Goal: Register for event/course

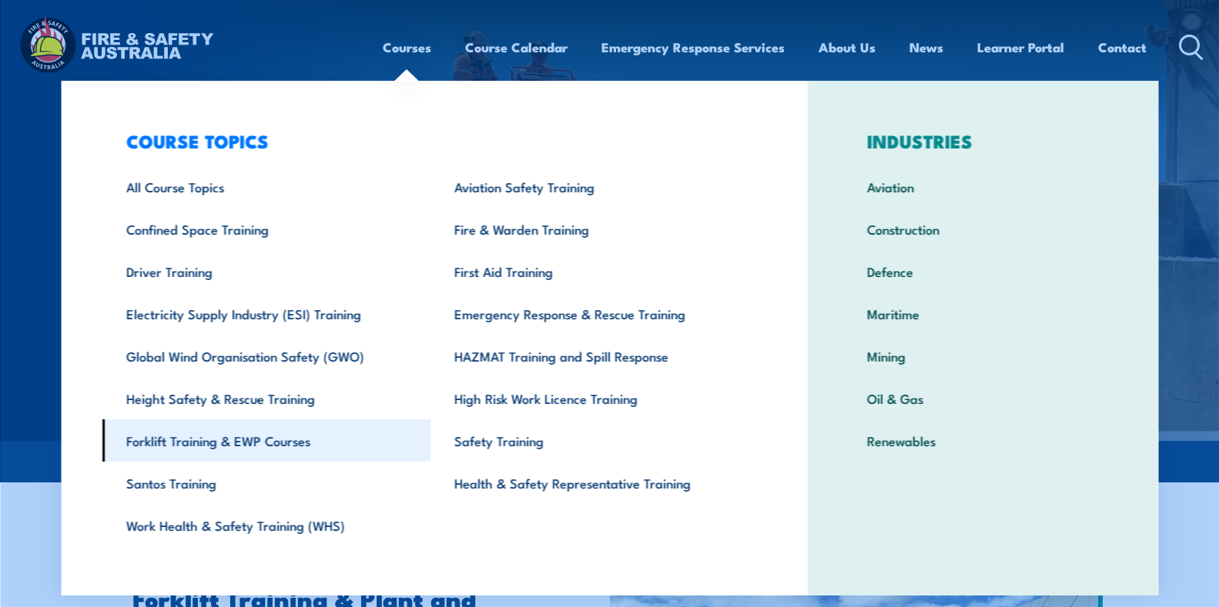
click at [195, 441] on link "Forklift Training & EWP Courses" at bounding box center [266, 441] width 329 height 42
click at [194, 438] on link "Forklift Training & EWP Courses" at bounding box center [266, 441] width 329 height 42
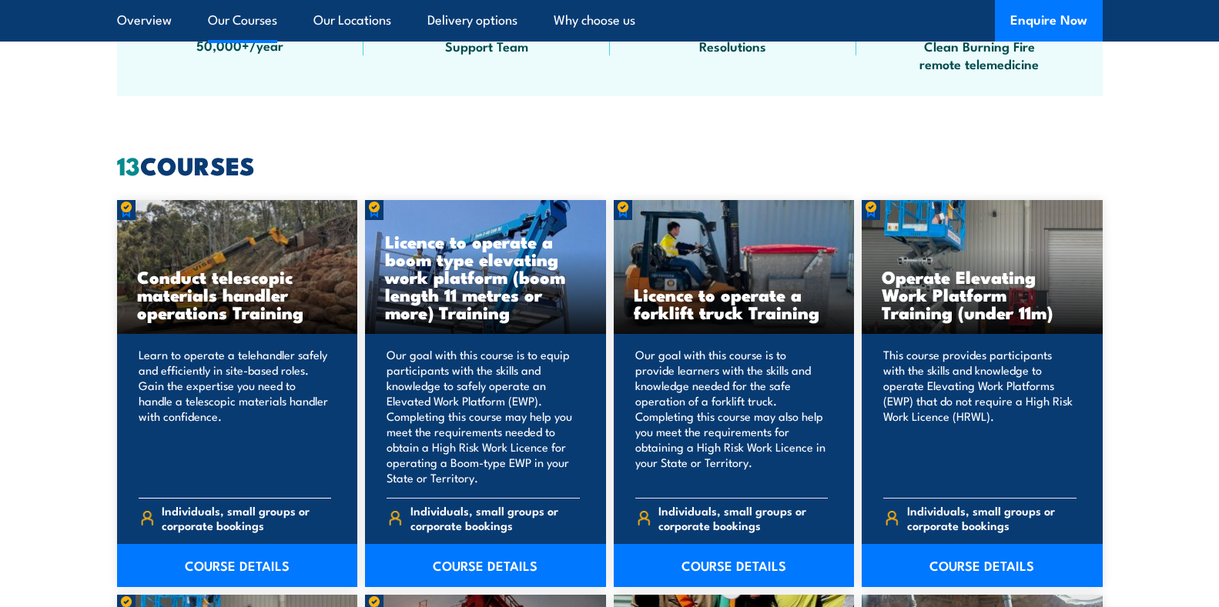
scroll to position [1155, 0]
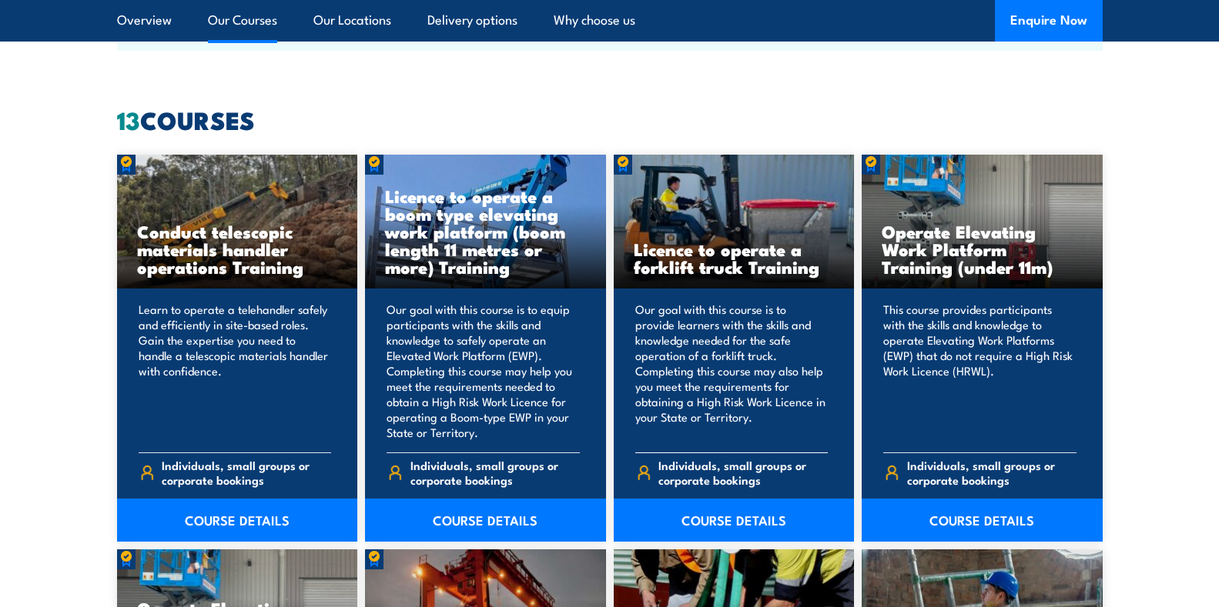
click at [708, 274] on h3 "Licence to operate a forklift truck Training" at bounding box center [734, 257] width 201 height 35
click at [687, 240] on h3 "Licence to operate a forklift truck Training" at bounding box center [734, 257] width 201 height 35
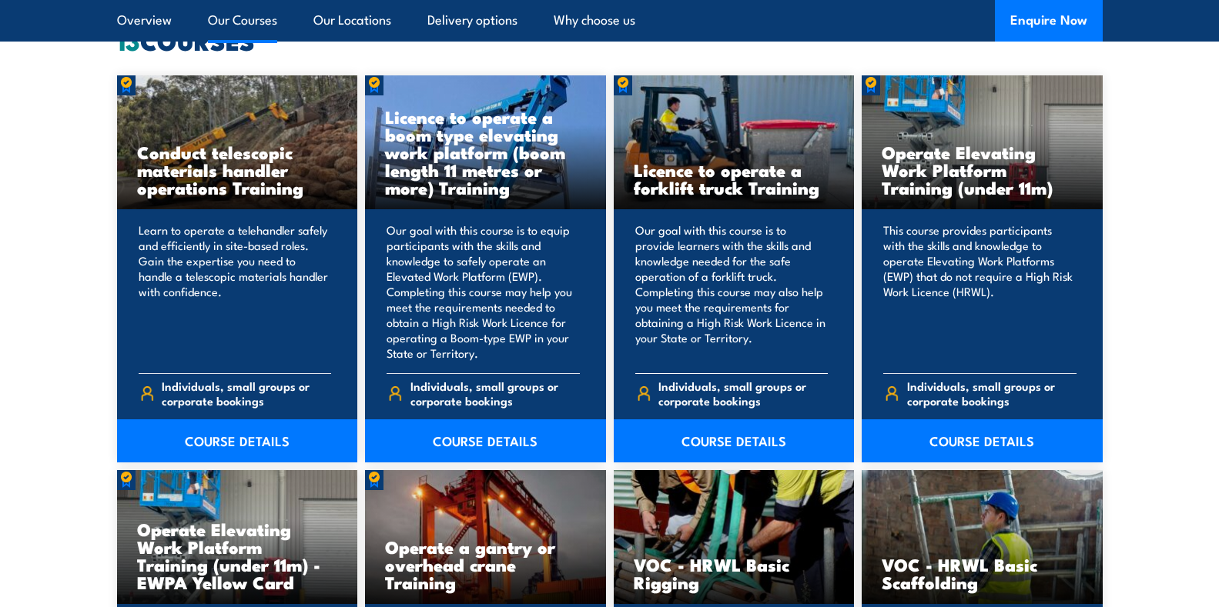
scroll to position [1232, 0]
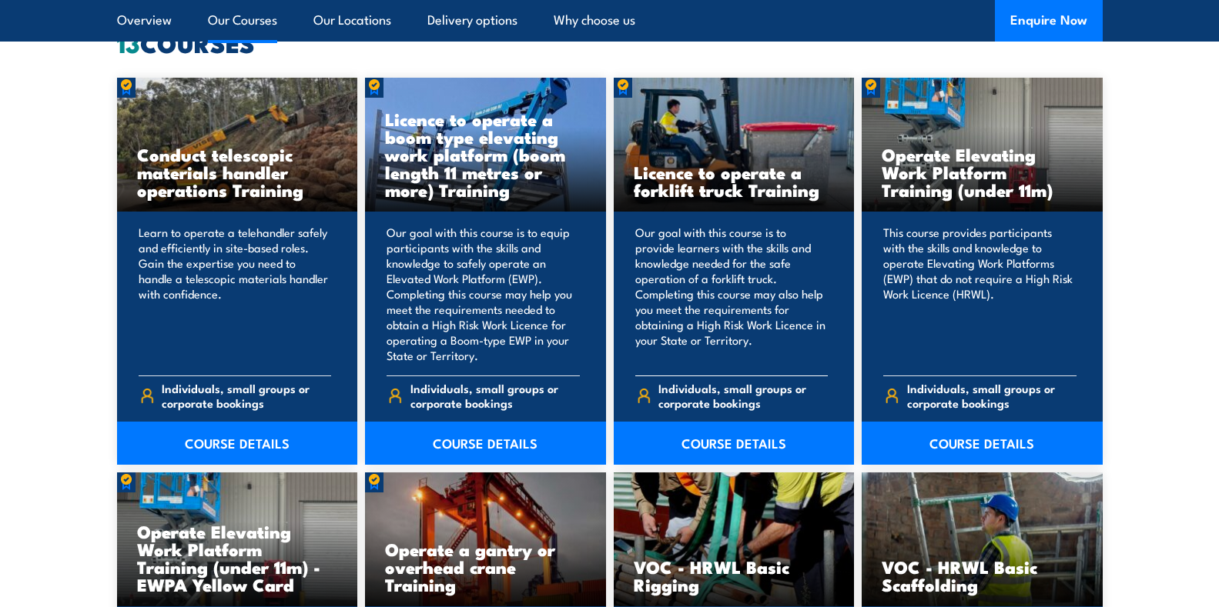
click at [685, 193] on h3 "Licence to operate a forklift truck Training" at bounding box center [734, 180] width 201 height 35
click at [692, 178] on h3 "Licence to operate a forklift truck Training" at bounding box center [734, 180] width 201 height 35
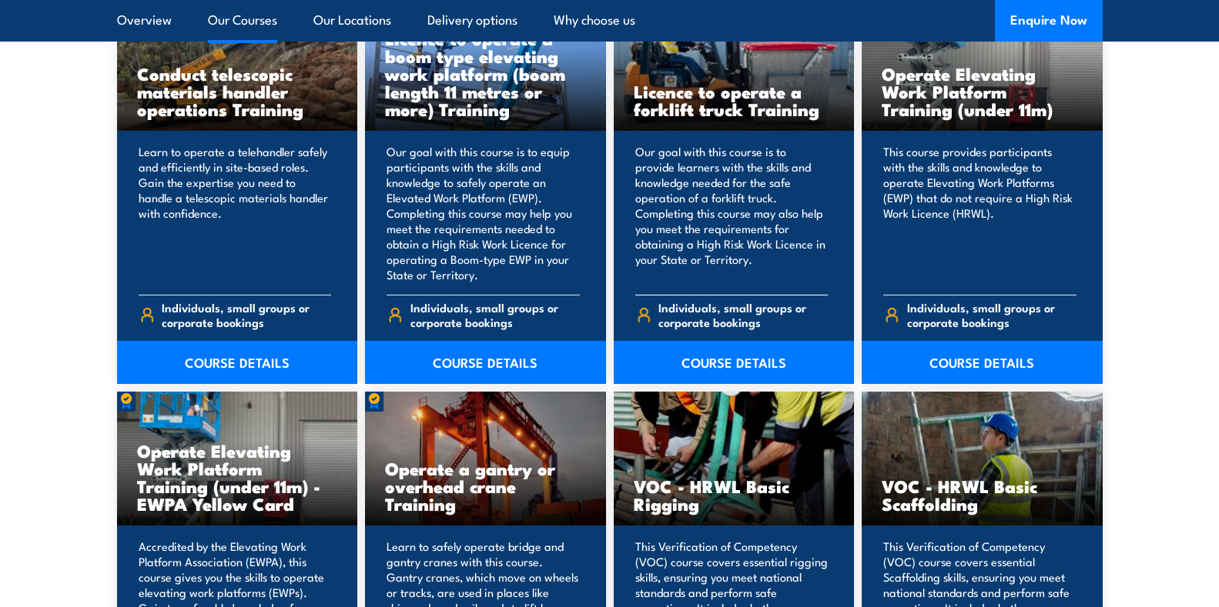
scroll to position [1463, 0]
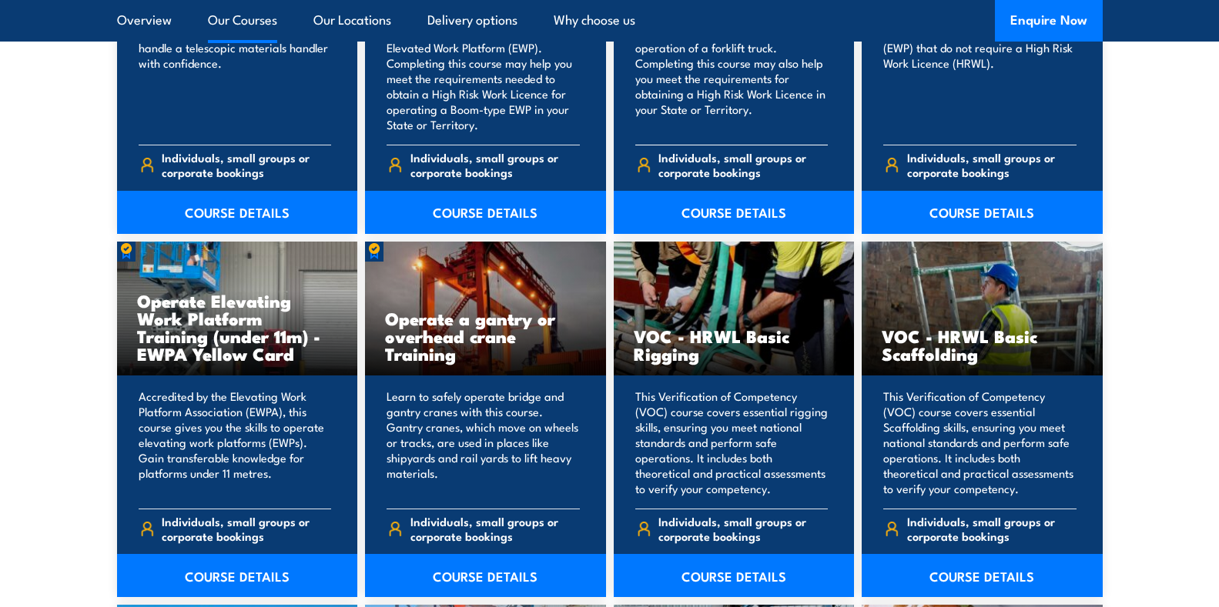
click at [650, 164] on img at bounding box center [643, 165] width 17 height 16
click at [660, 159] on span "Individuals, small groups or corporate bookings" at bounding box center [742, 164] width 169 height 29
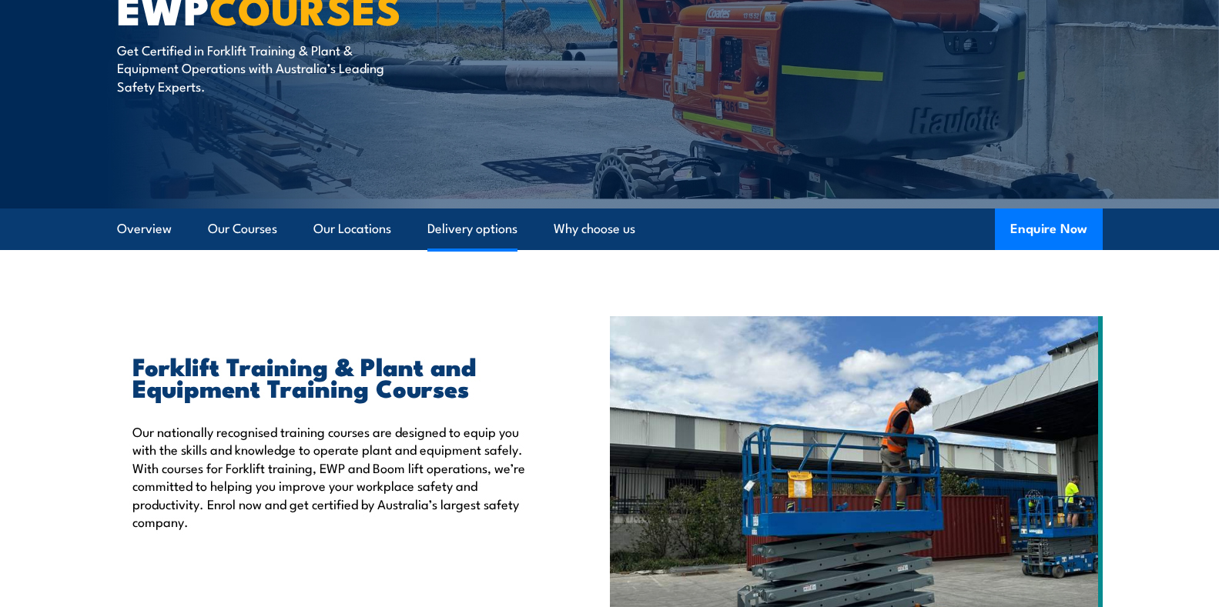
scroll to position [231, 0]
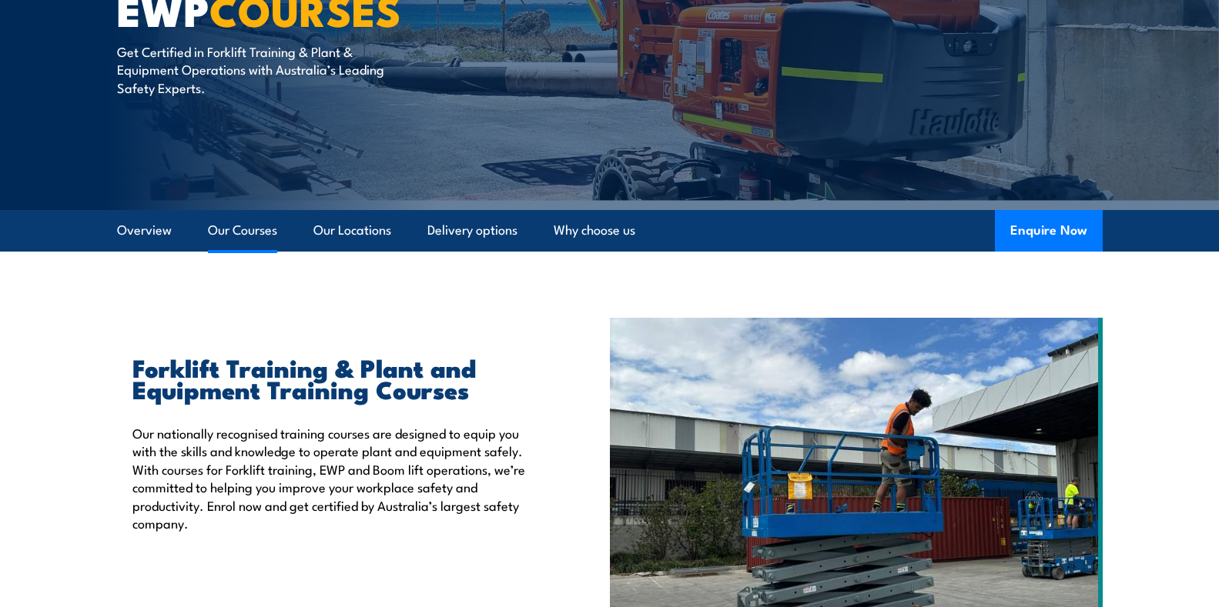
click at [226, 226] on link "Our Courses" at bounding box center [242, 230] width 69 height 41
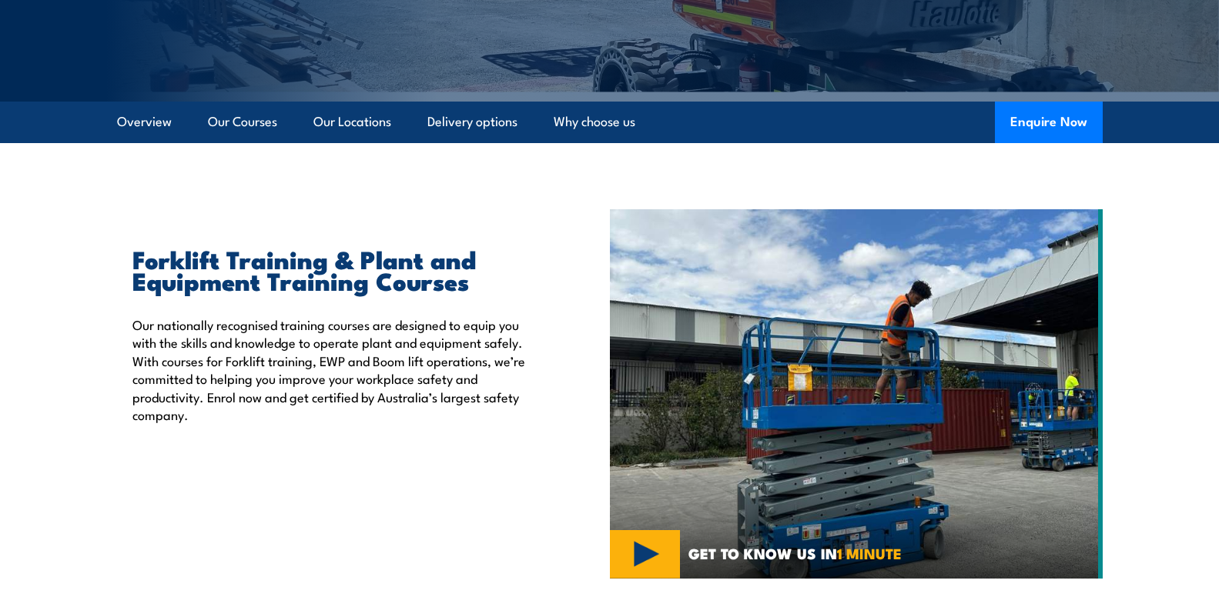
scroll to position [321, 0]
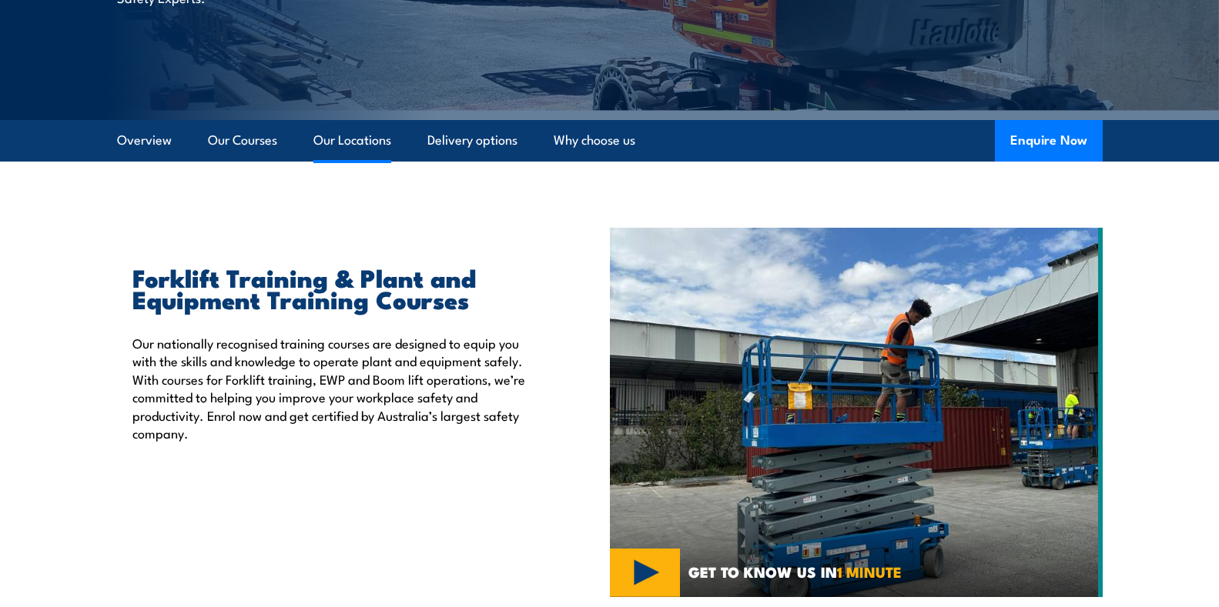
click at [364, 145] on link "Our Locations" at bounding box center [352, 140] width 78 height 41
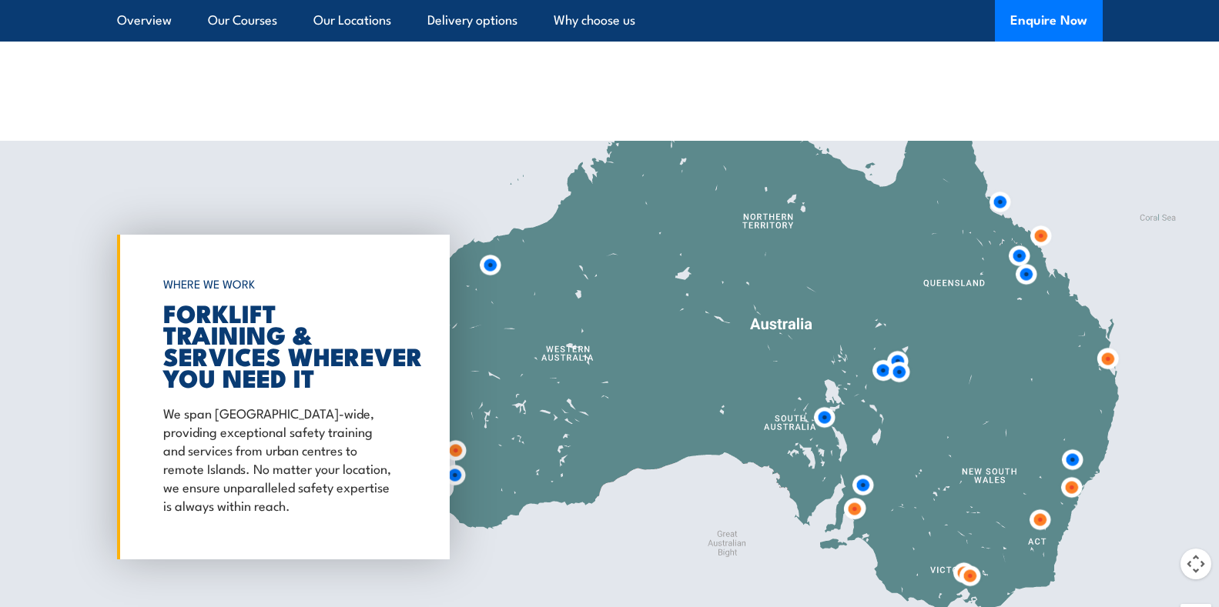
scroll to position [2849, 0]
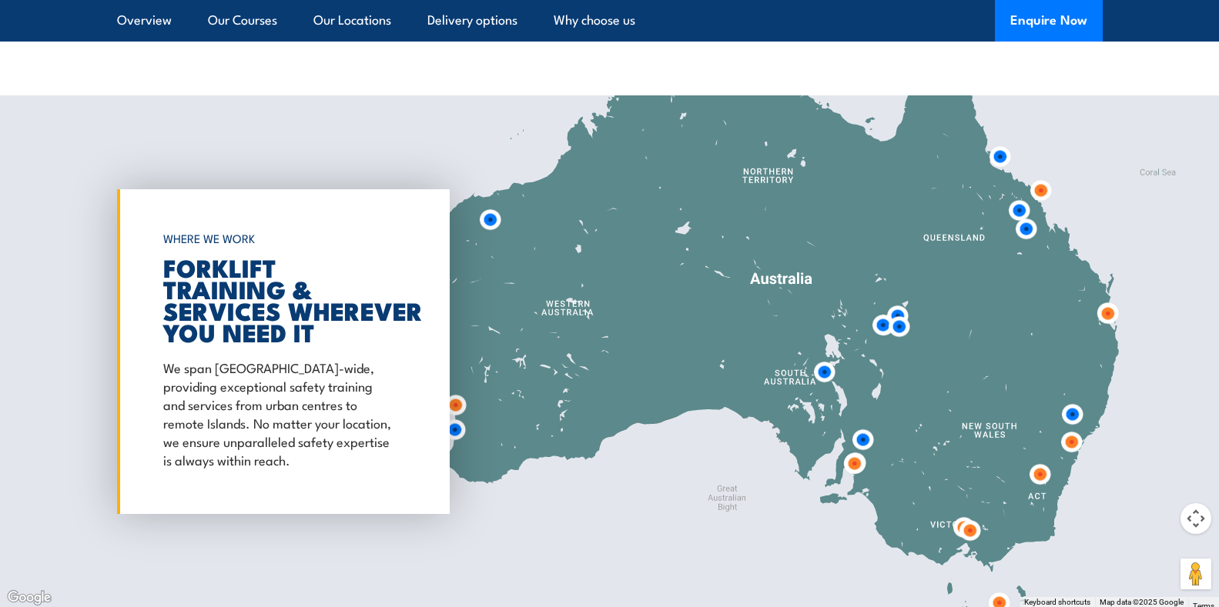
click at [856, 468] on img at bounding box center [854, 464] width 28 height 28
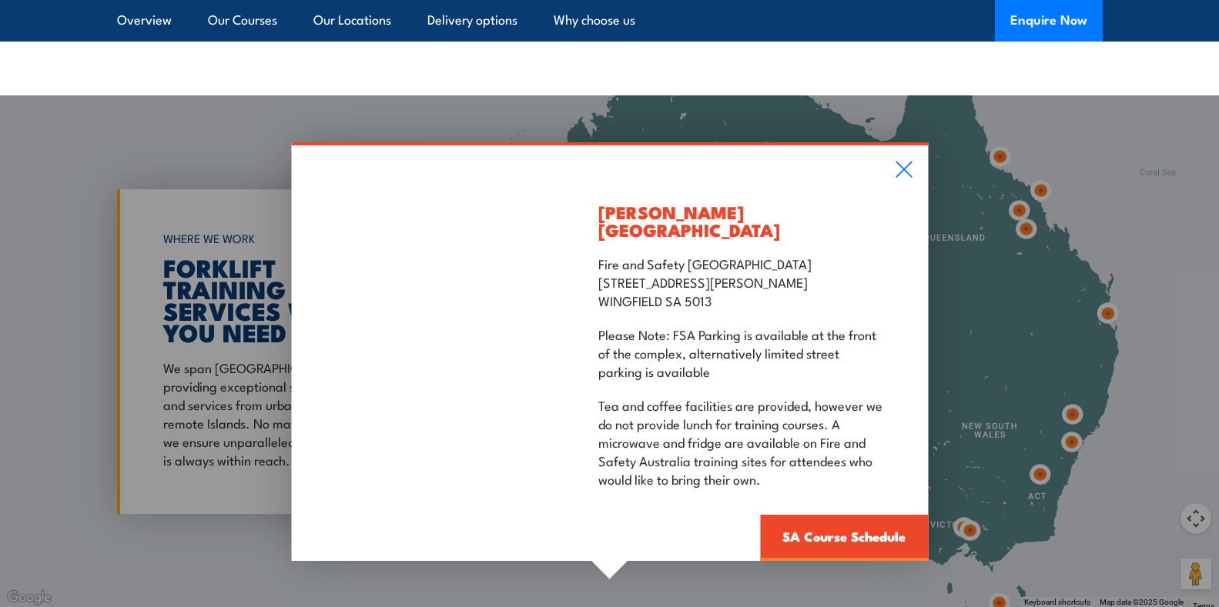
click at [856, 468] on p "Tea and coffee facilities are provided, however we do not provide lunch for tra…" at bounding box center [741, 442] width 287 height 92
click at [901, 178] on icon at bounding box center [903, 169] width 18 height 17
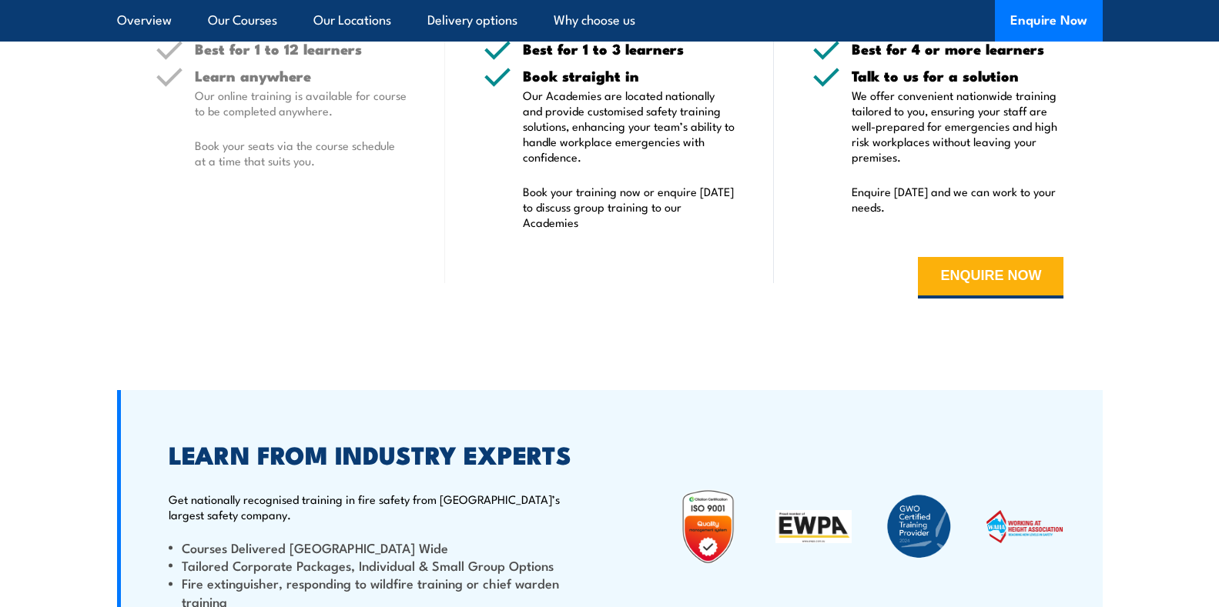
scroll to position [3773, 0]
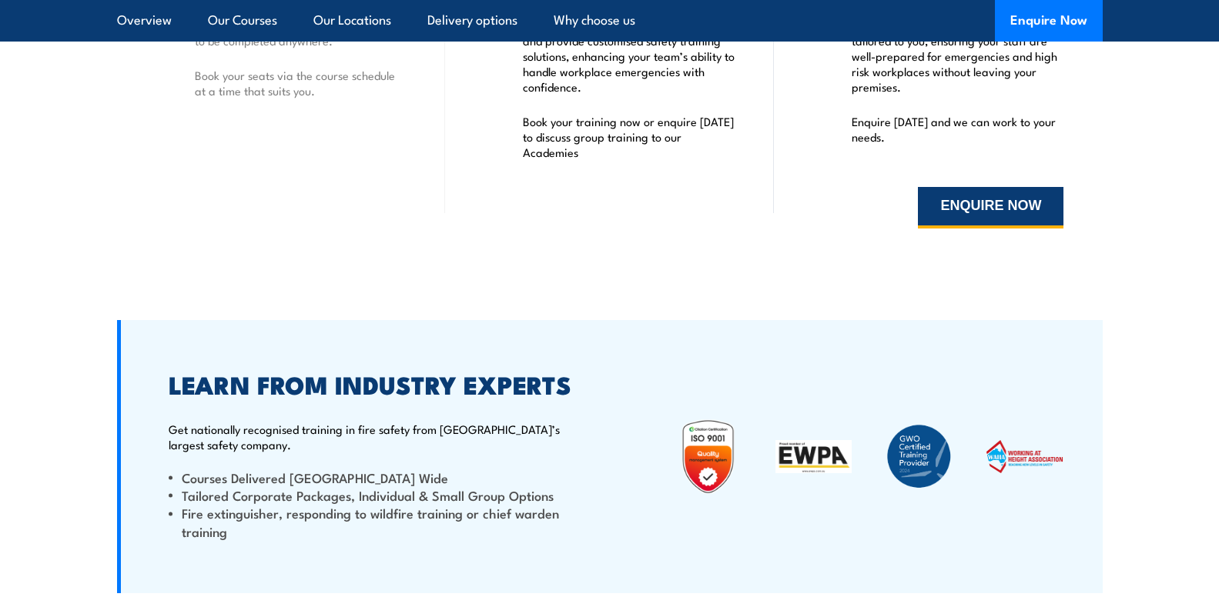
click at [956, 211] on button "ENQUIRE NOW" at bounding box center [990, 208] width 145 height 42
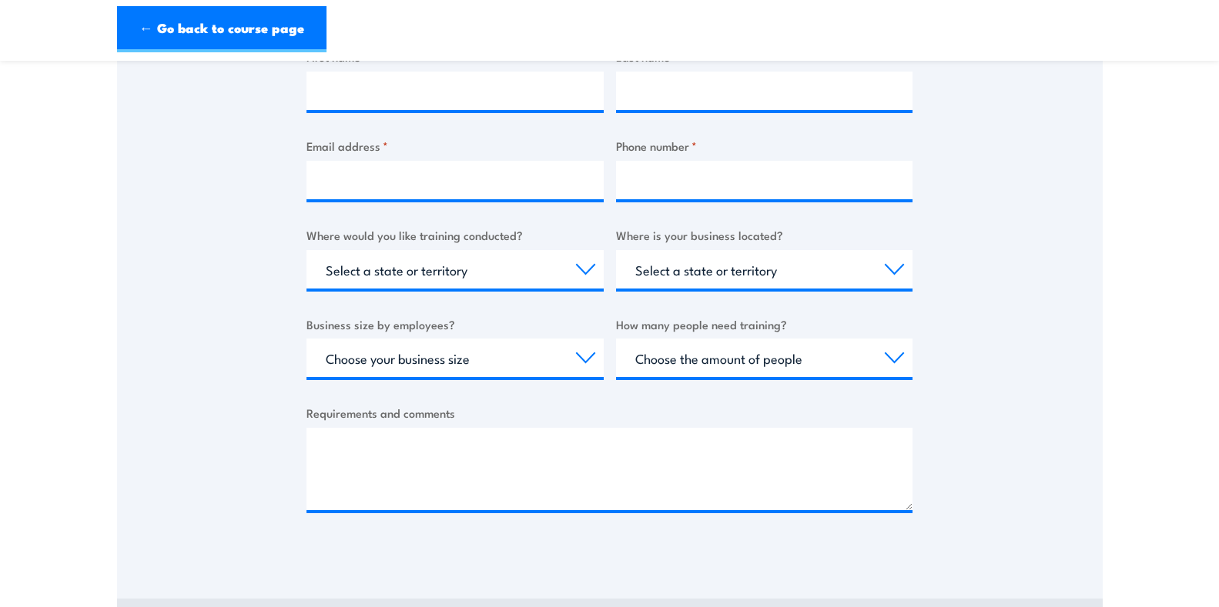
scroll to position [77, 0]
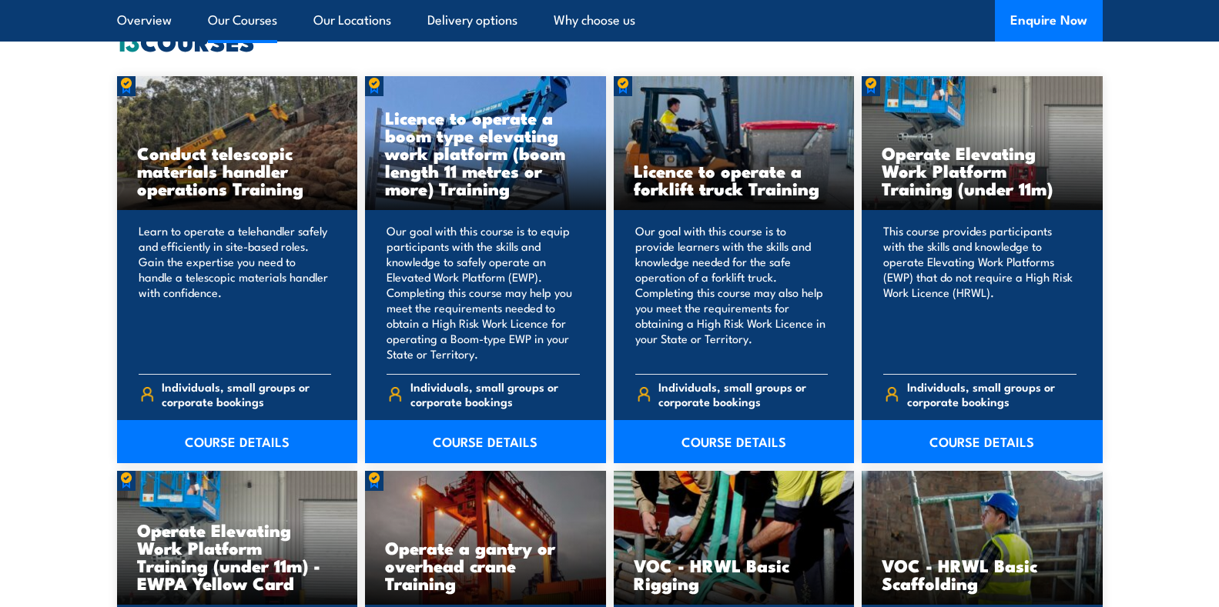
scroll to position [1232, 0]
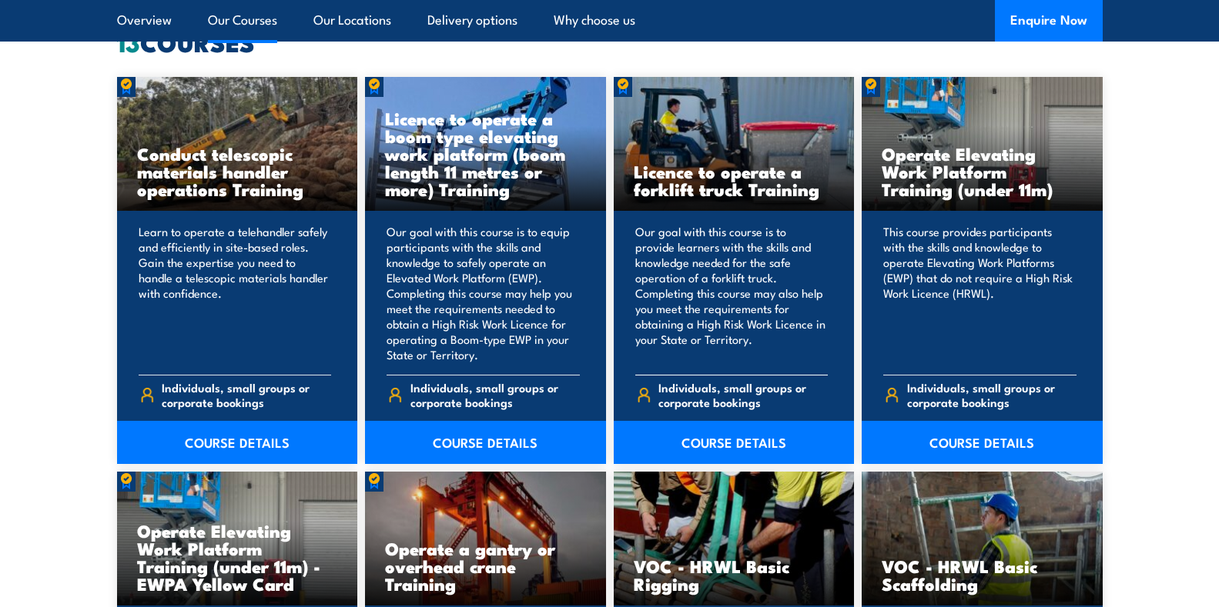
click at [695, 304] on p "Our goal with this course is to provide learners with the skills and knowledge …" at bounding box center [731, 293] width 193 height 139
click at [644, 393] on img at bounding box center [643, 395] width 17 height 16
click at [644, 391] on img at bounding box center [643, 395] width 17 height 16
drag, startPoint x: 718, startPoint y: 252, endPoint x: 719, endPoint y: 139, distance: 113.2
click at [719, 139] on div "Licence to operate a forklift truck Training" at bounding box center [733, 144] width 241 height 135
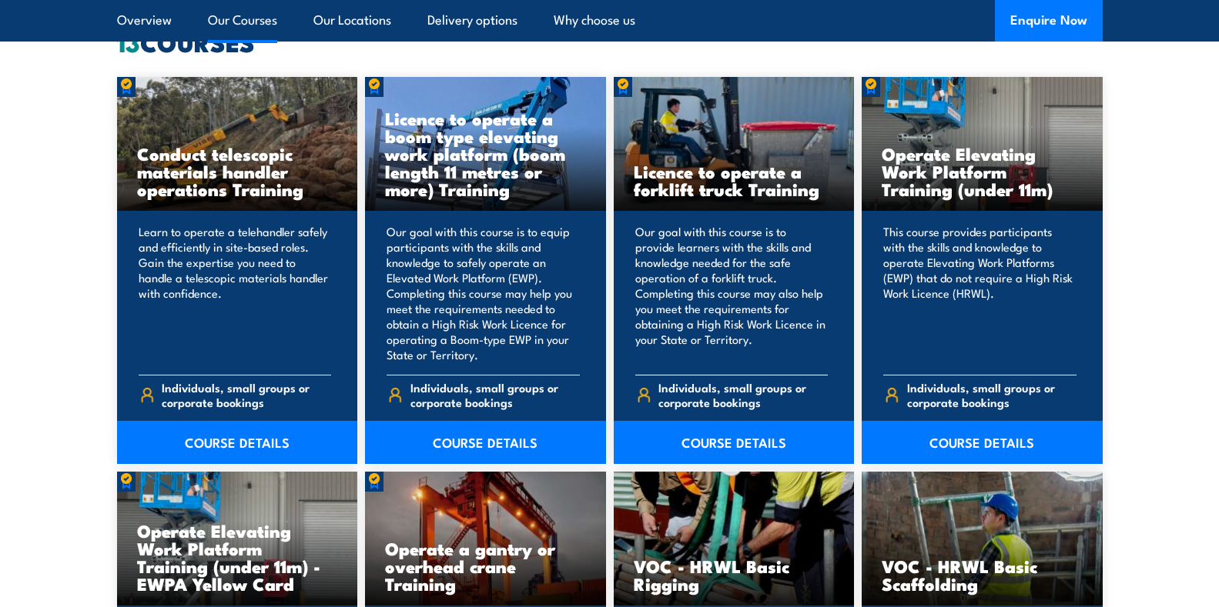
click at [719, 139] on div "Licence to operate a forklift truck Training" at bounding box center [733, 144] width 241 height 135
click at [719, 140] on div "Licence to operate a forklift truck Training" at bounding box center [733, 144] width 241 height 135
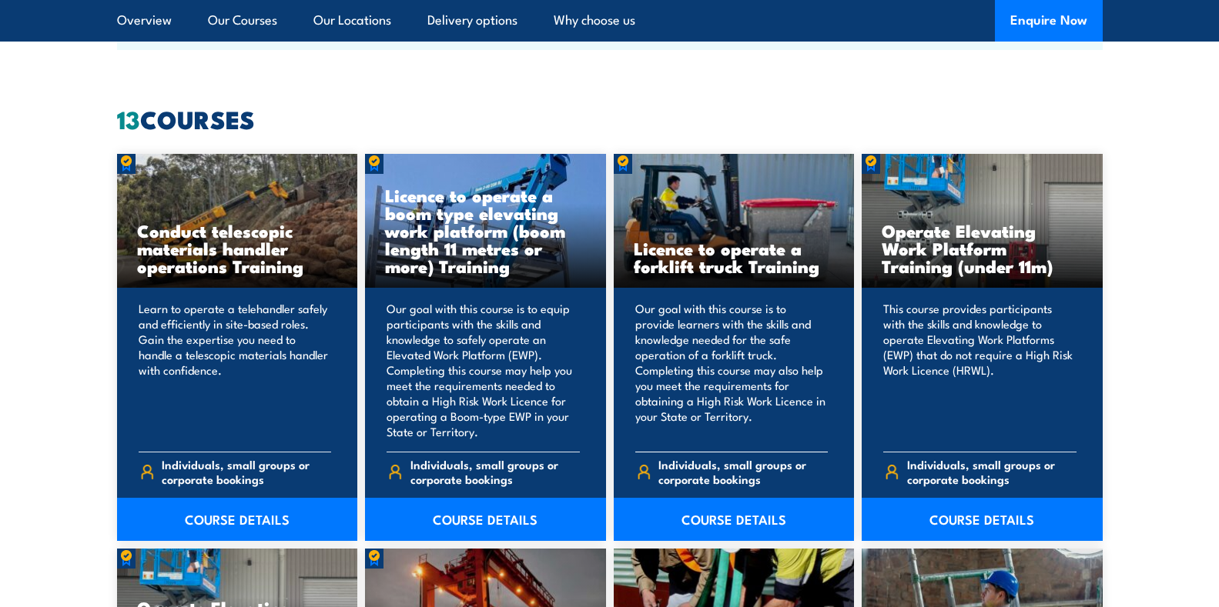
scroll to position [1001, 0]
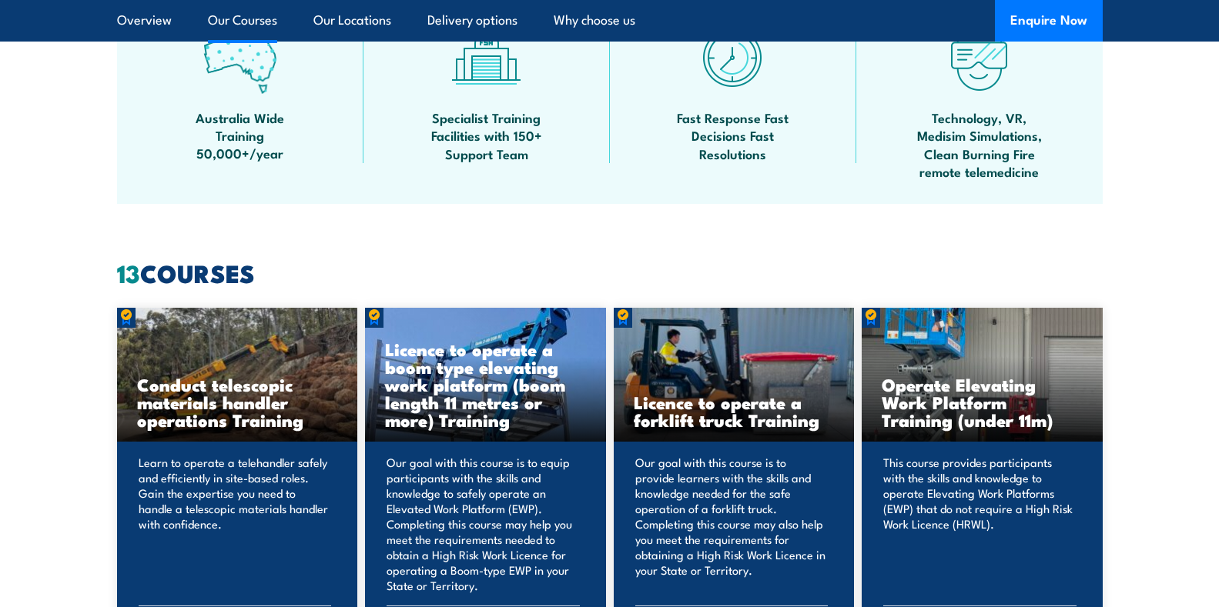
click at [212, 17] on link "Our Courses" at bounding box center [242, 20] width 69 height 41
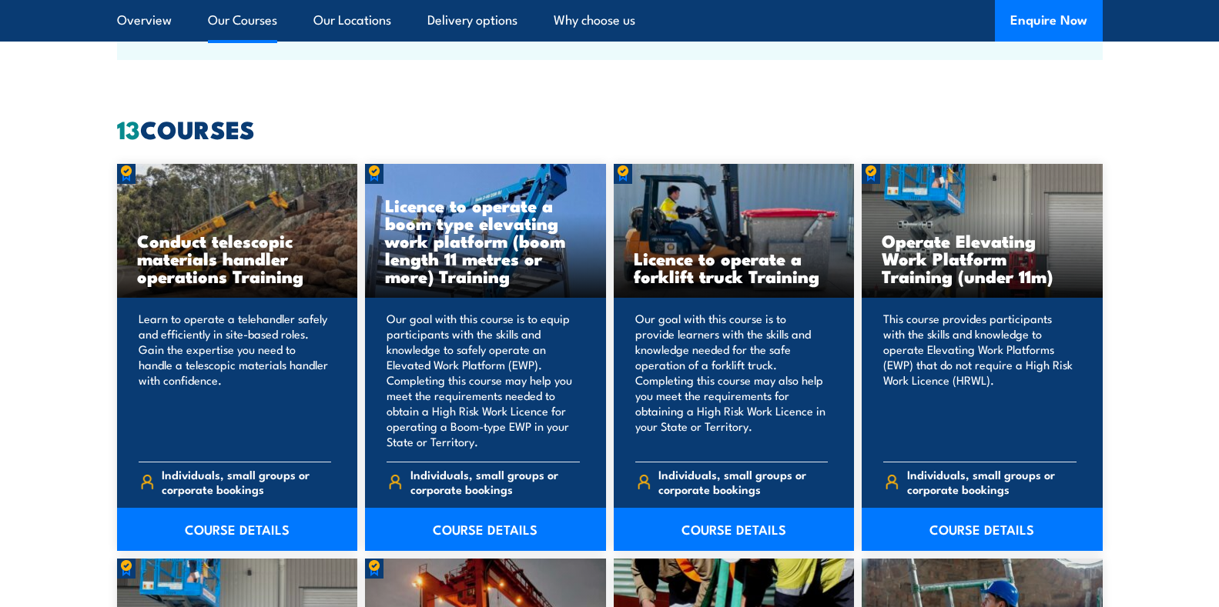
scroll to position [1168, 0]
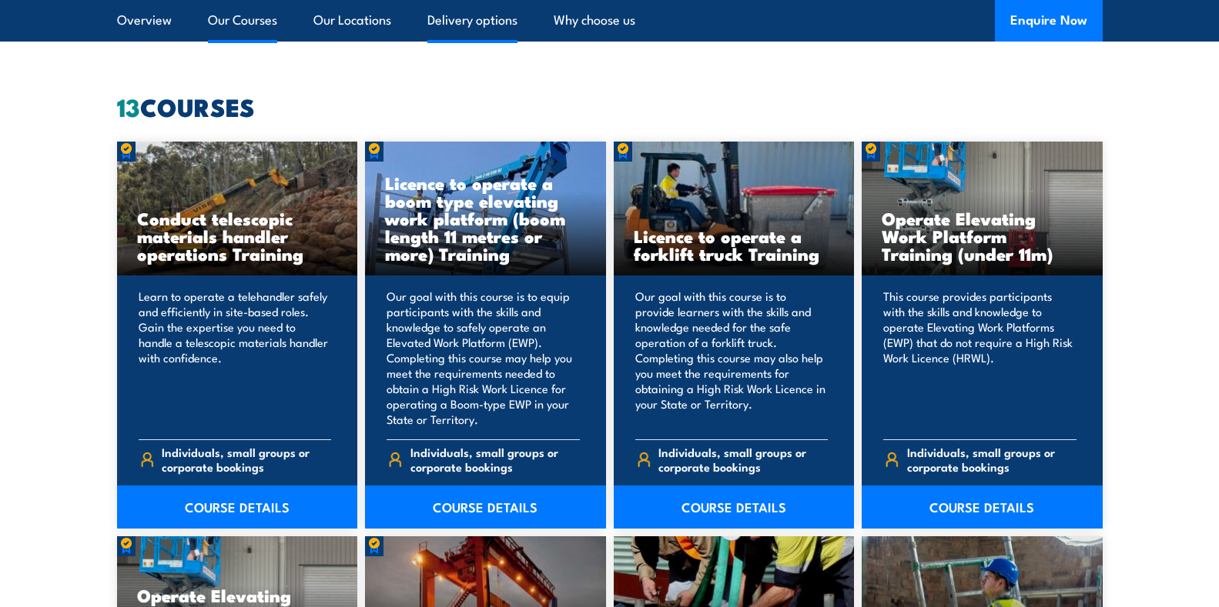
click at [463, 16] on link "Delivery options" at bounding box center [472, 20] width 90 height 41
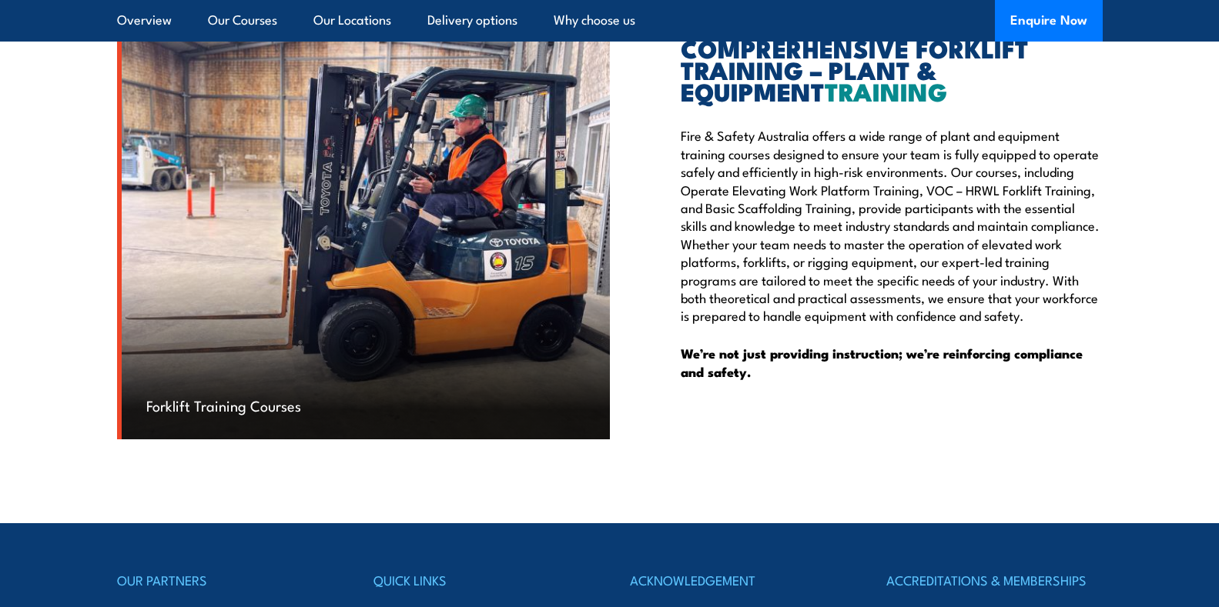
scroll to position [4747, 0]
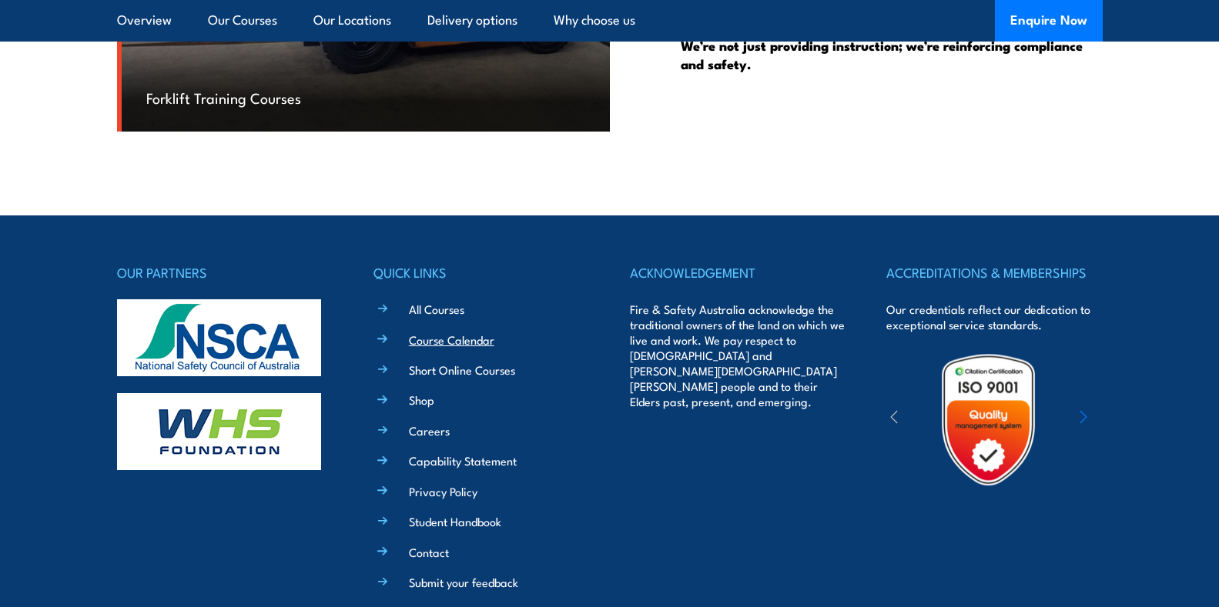
click at [428, 334] on link "Course Calendar" at bounding box center [451, 340] width 85 height 16
click at [426, 337] on link "Course Calendar" at bounding box center [451, 340] width 85 height 16
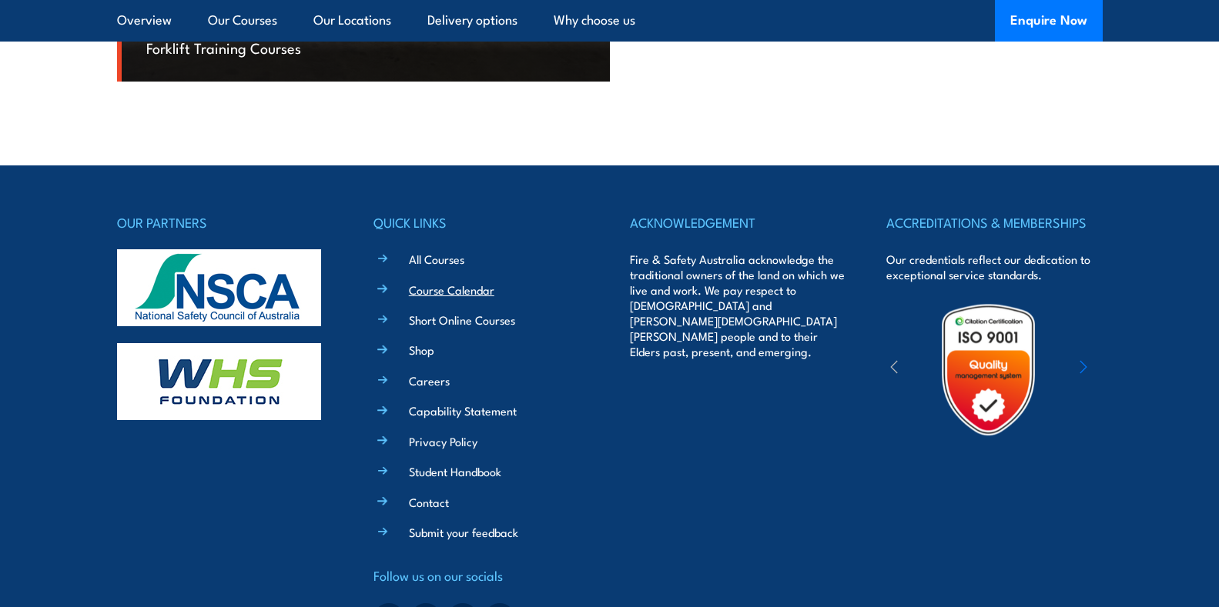
scroll to position [4824, 0]
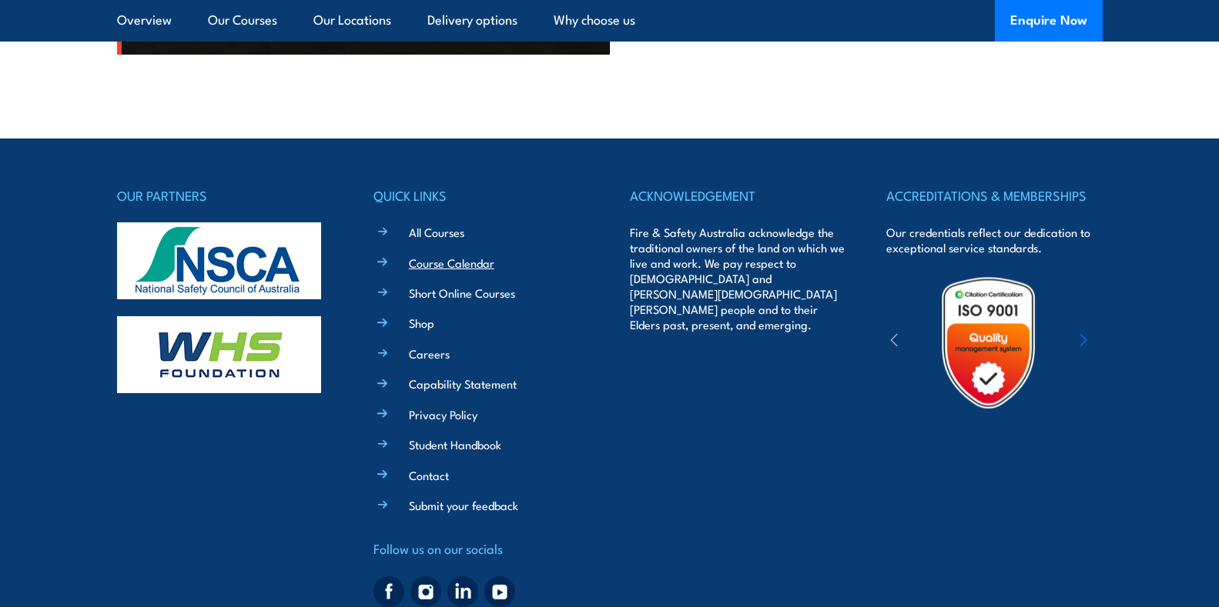
click at [427, 259] on link "Course Calendar" at bounding box center [451, 263] width 85 height 16
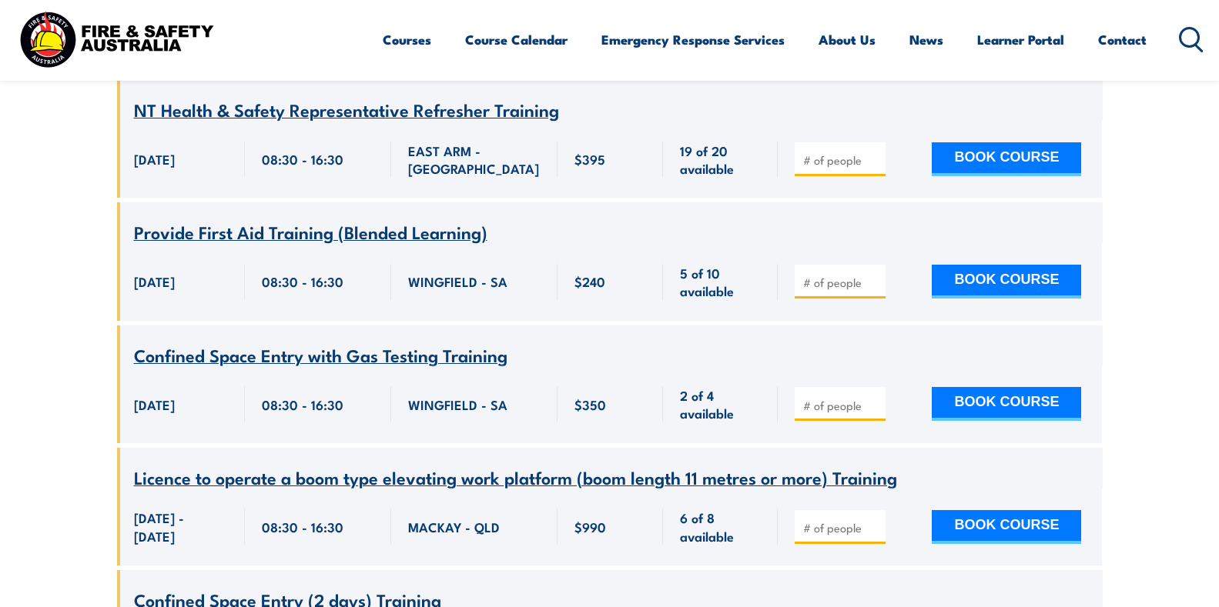
scroll to position [12855, 0]
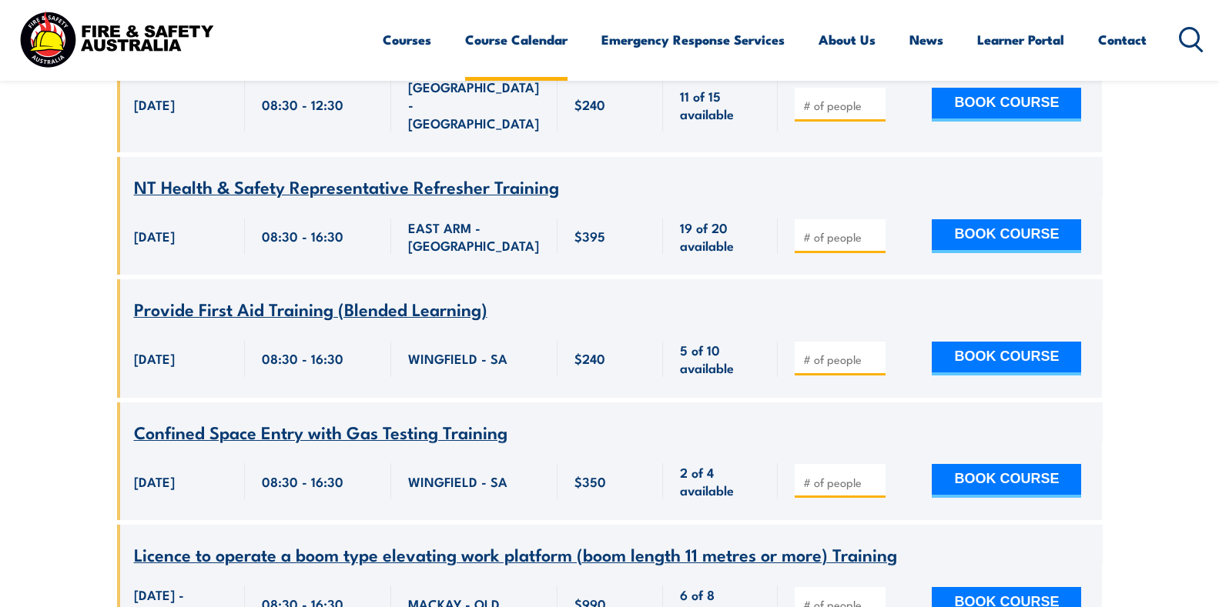
click at [518, 36] on link "Course Calendar" at bounding box center [516, 39] width 102 height 41
click at [524, 39] on link "Course Calendar" at bounding box center [516, 39] width 102 height 41
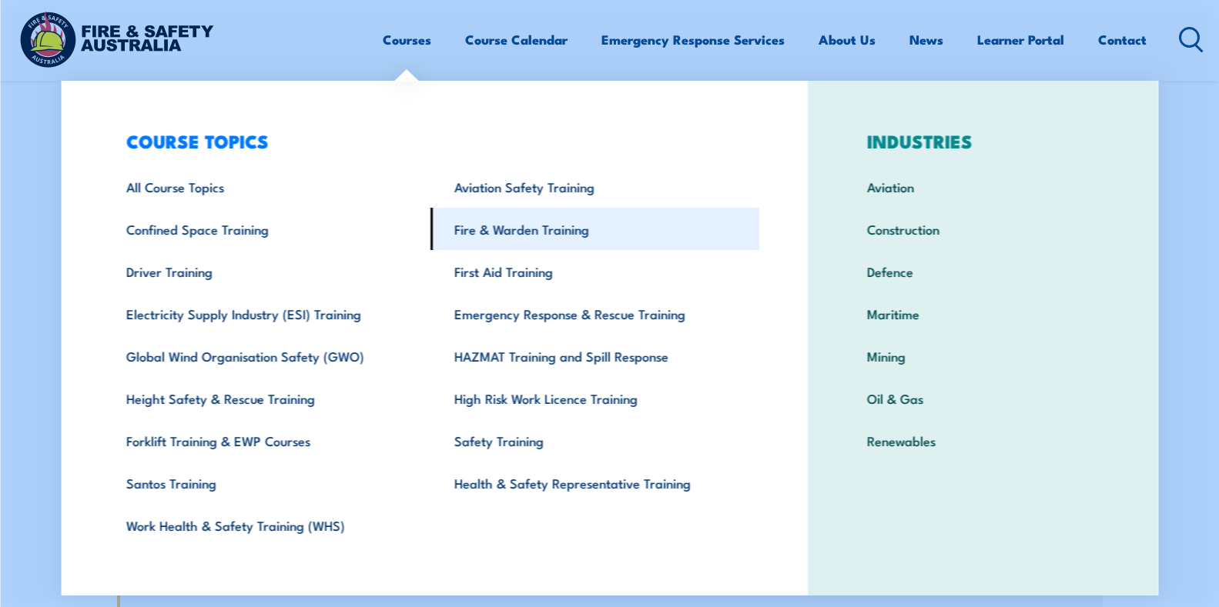
scroll to position [11777, 0]
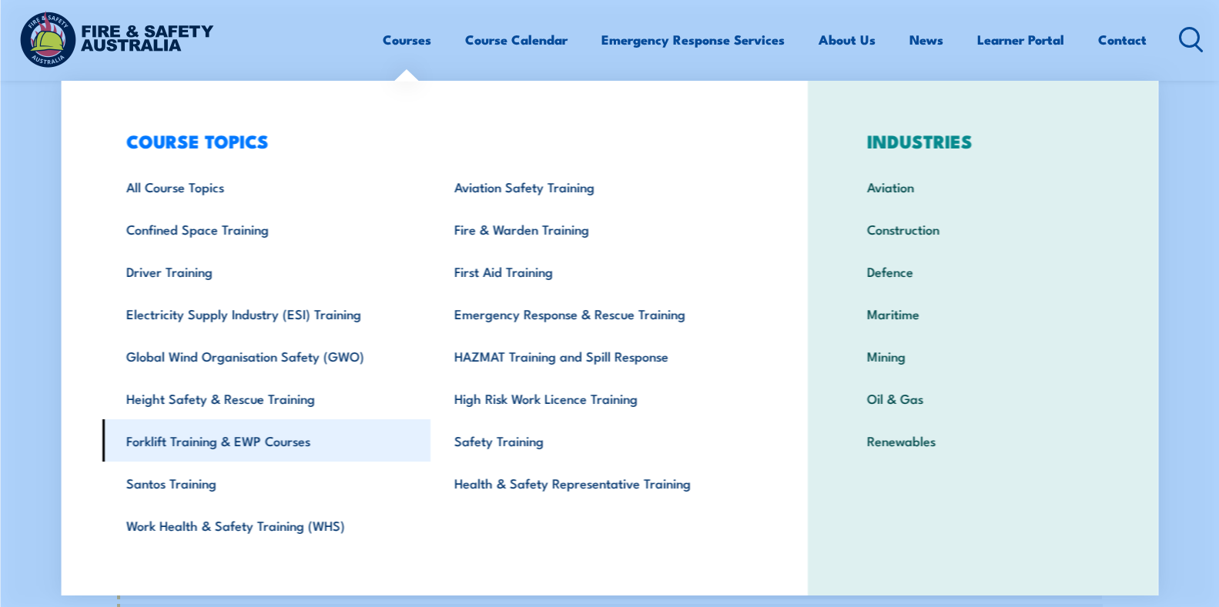
click at [182, 443] on link "Forklift Training & EWP Courses" at bounding box center [266, 441] width 329 height 42
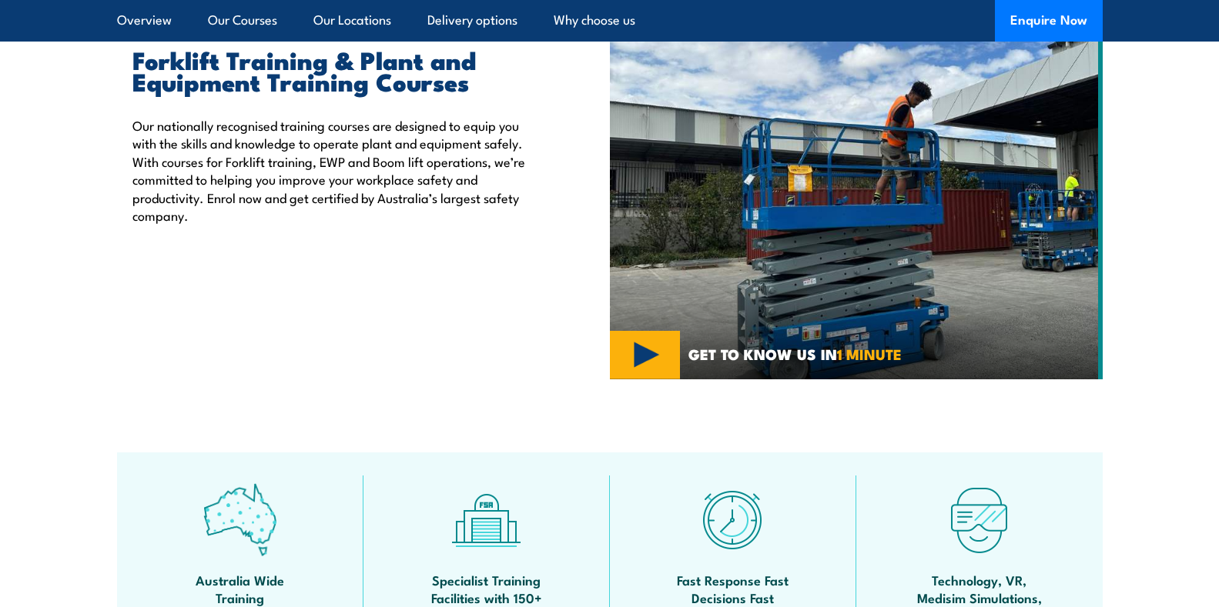
scroll to position [847, 0]
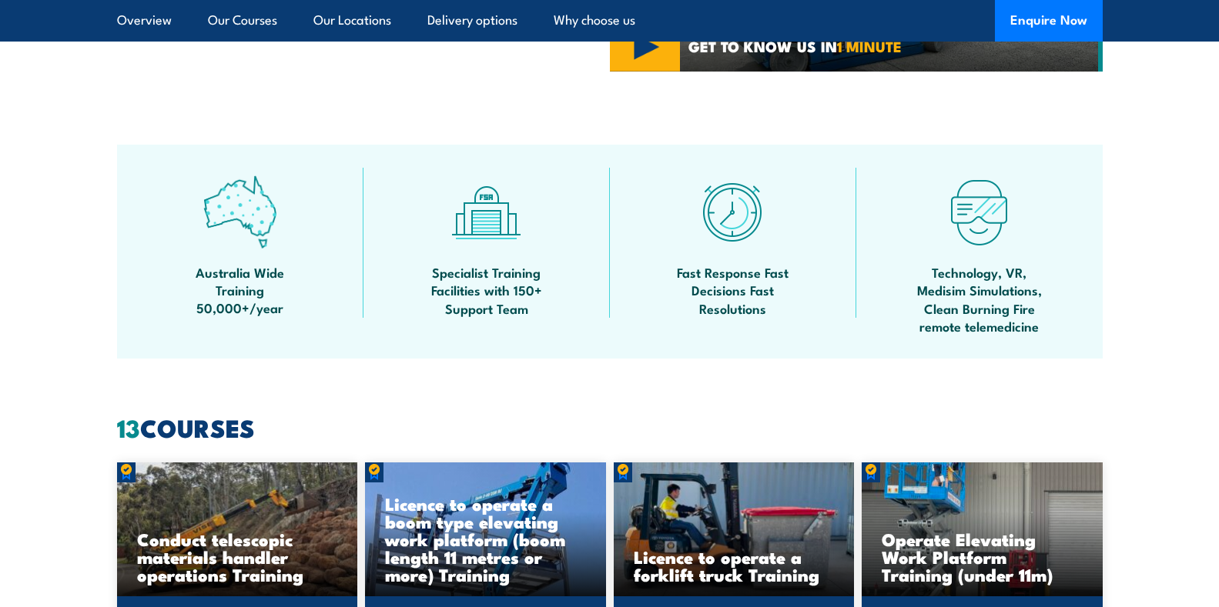
click at [741, 218] on img at bounding box center [732, 212] width 73 height 73
click at [704, 293] on span "Fast Response Fast Decisions Fast Resolutions" at bounding box center [733, 290] width 139 height 54
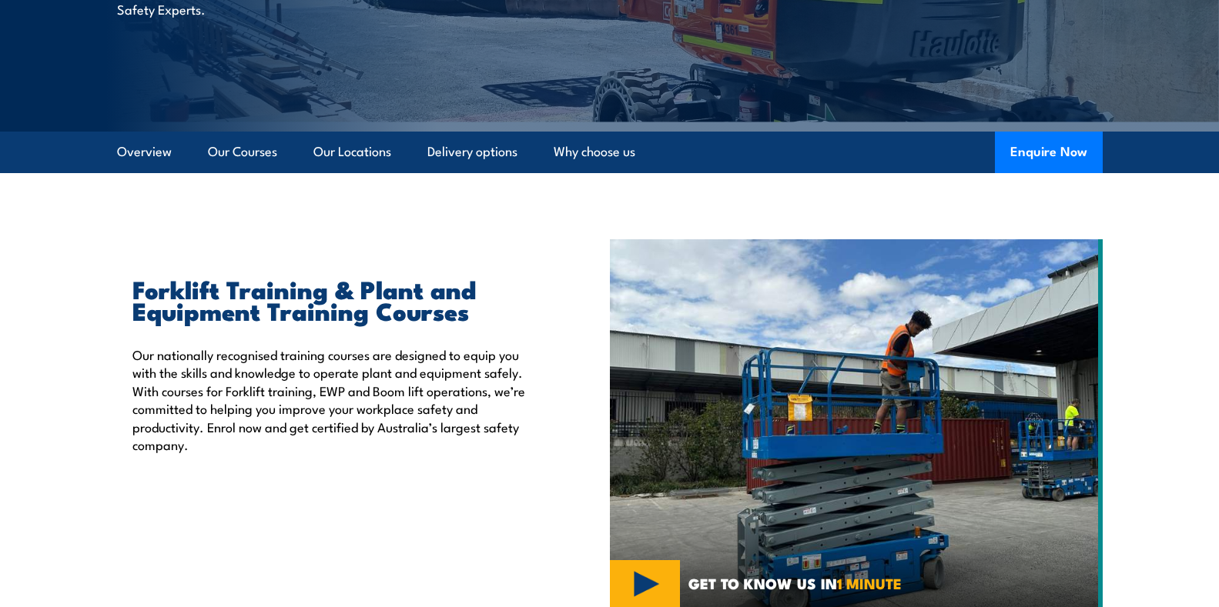
scroll to position [0, 0]
